Goal: Book appointment/travel/reservation

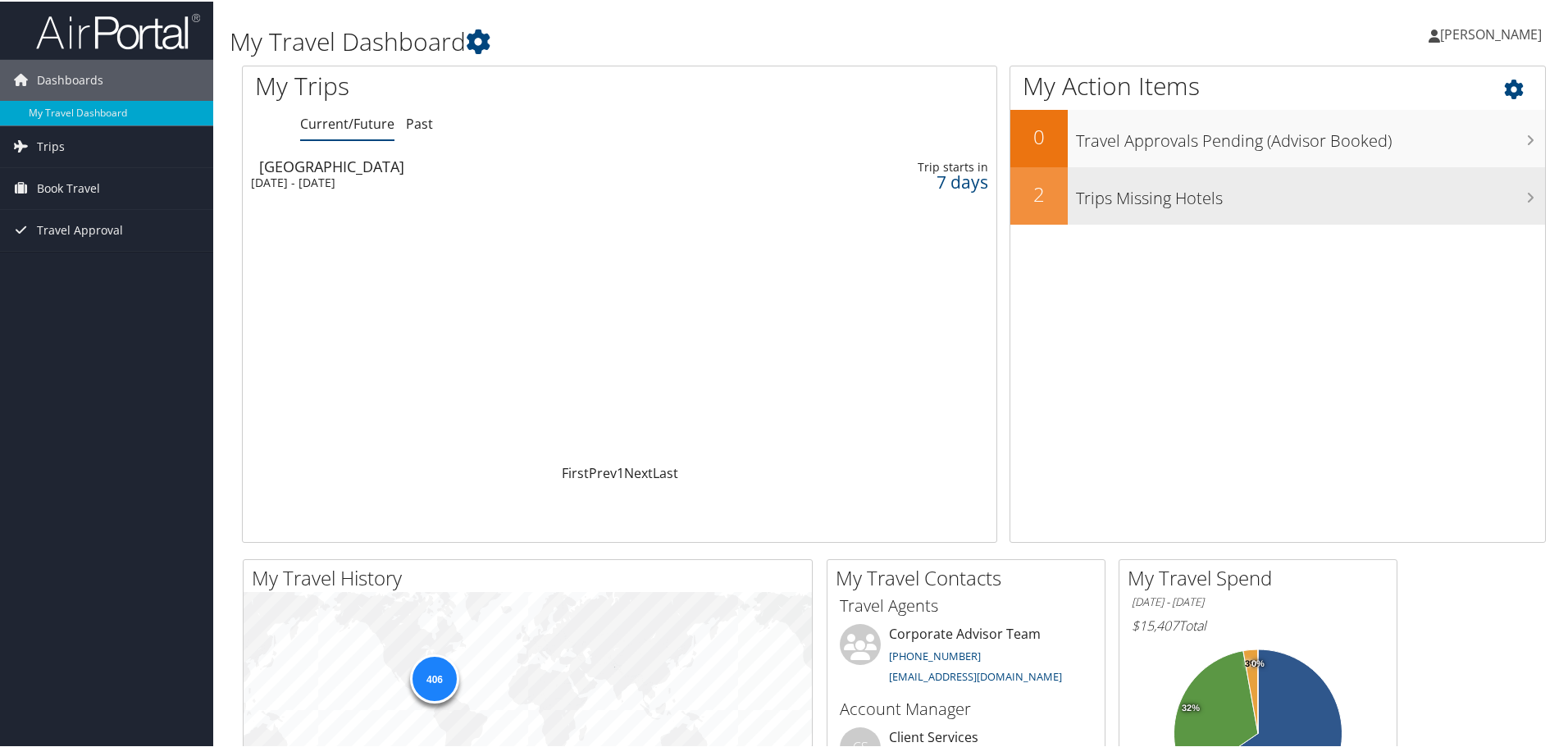
click at [1113, 207] on h3 "Trips Missing Hotels" at bounding box center [1311, 192] width 469 height 31
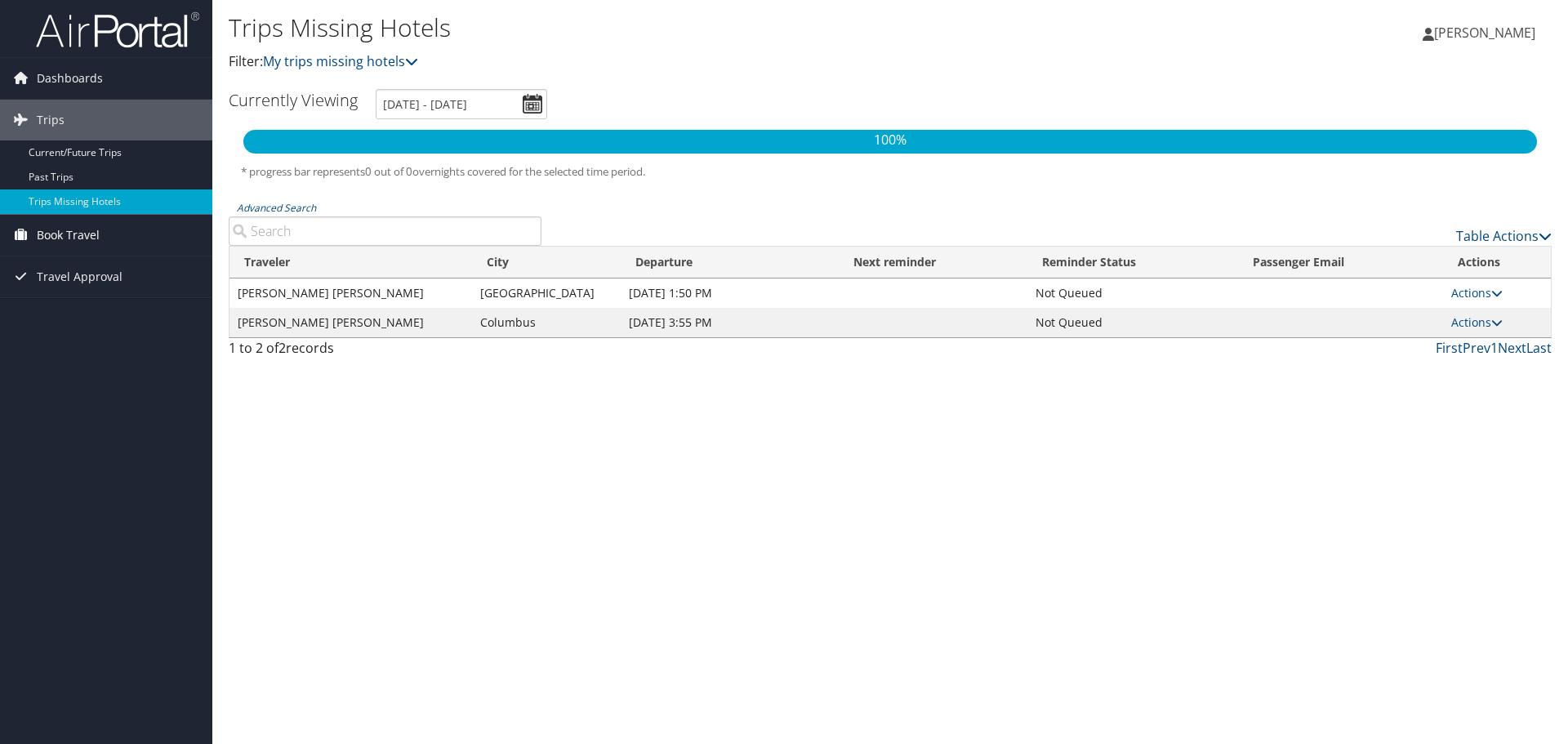
click at [73, 234] on span "Book Travel" at bounding box center [68, 235] width 63 height 41
click at [86, 317] on link "Book/Manage Online Trips" at bounding box center [106, 317] width 212 height 25
